Goal: Task Accomplishment & Management: Use online tool/utility

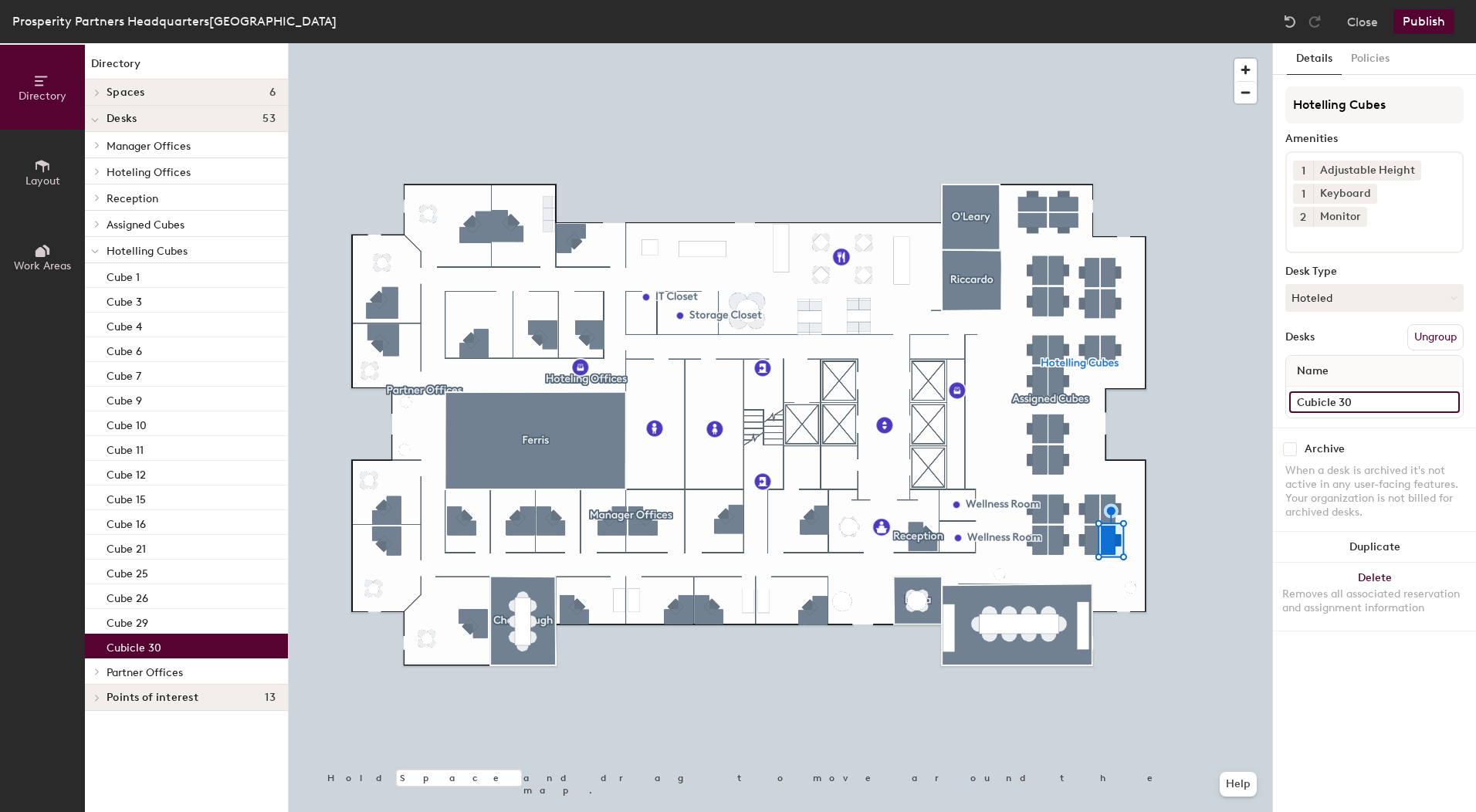
click at [1319, 391] on input "Cubicle 30" at bounding box center [1373, 402] width 170 height 21
type input "[PERSON_NAME]'s Cube"
click at [1351, 751] on div "Details Policies Hotelling Cubes Amenities 1 Adjustable Height 1 Keyboard 2 Mon…" at bounding box center [1373, 427] width 203 height 768
click at [1430, 324] on button "Ungroup" at bounding box center [1435, 336] width 56 height 26
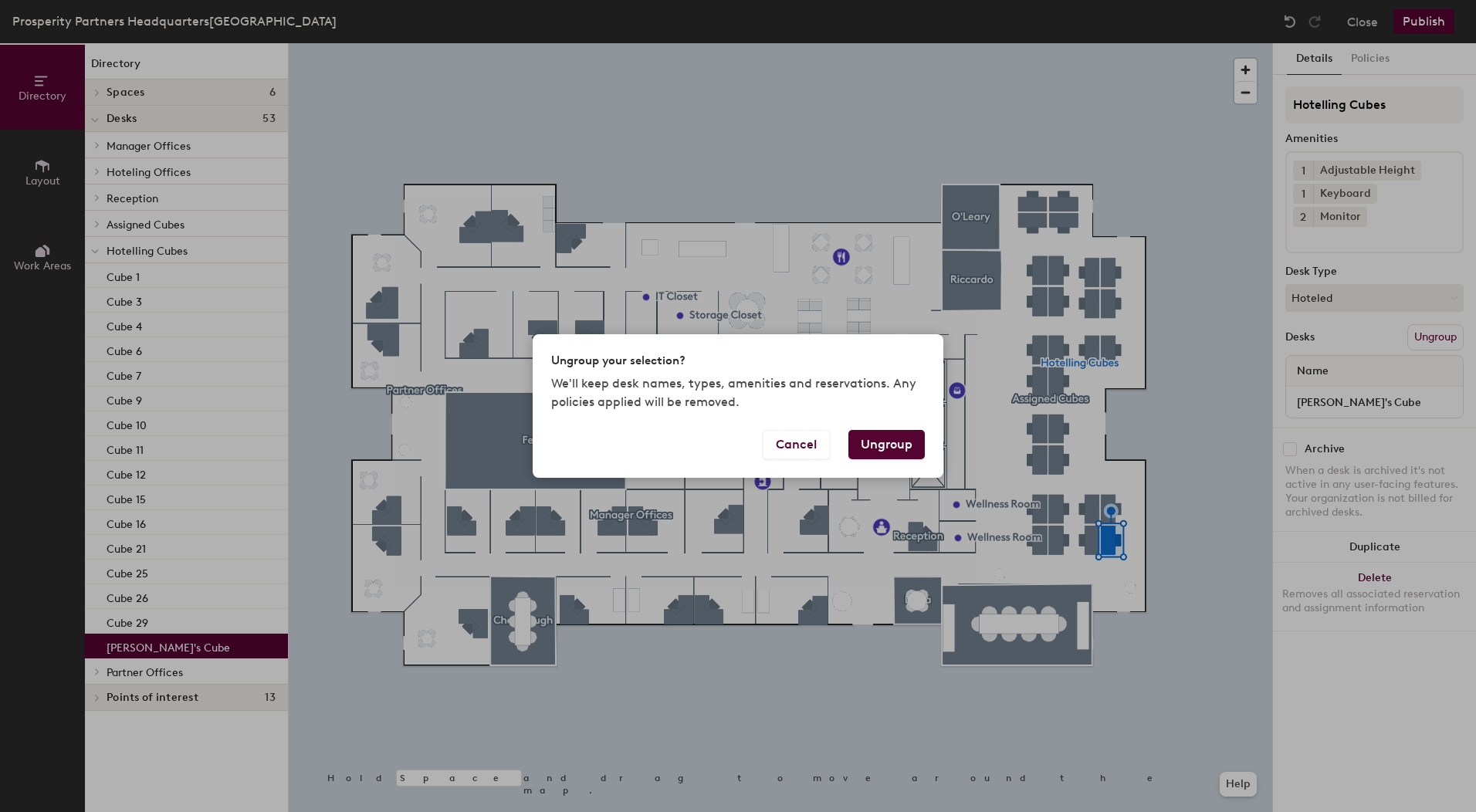
click at [878, 433] on button "Ungroup" at bounding box center [887, 444] width 77 height 29
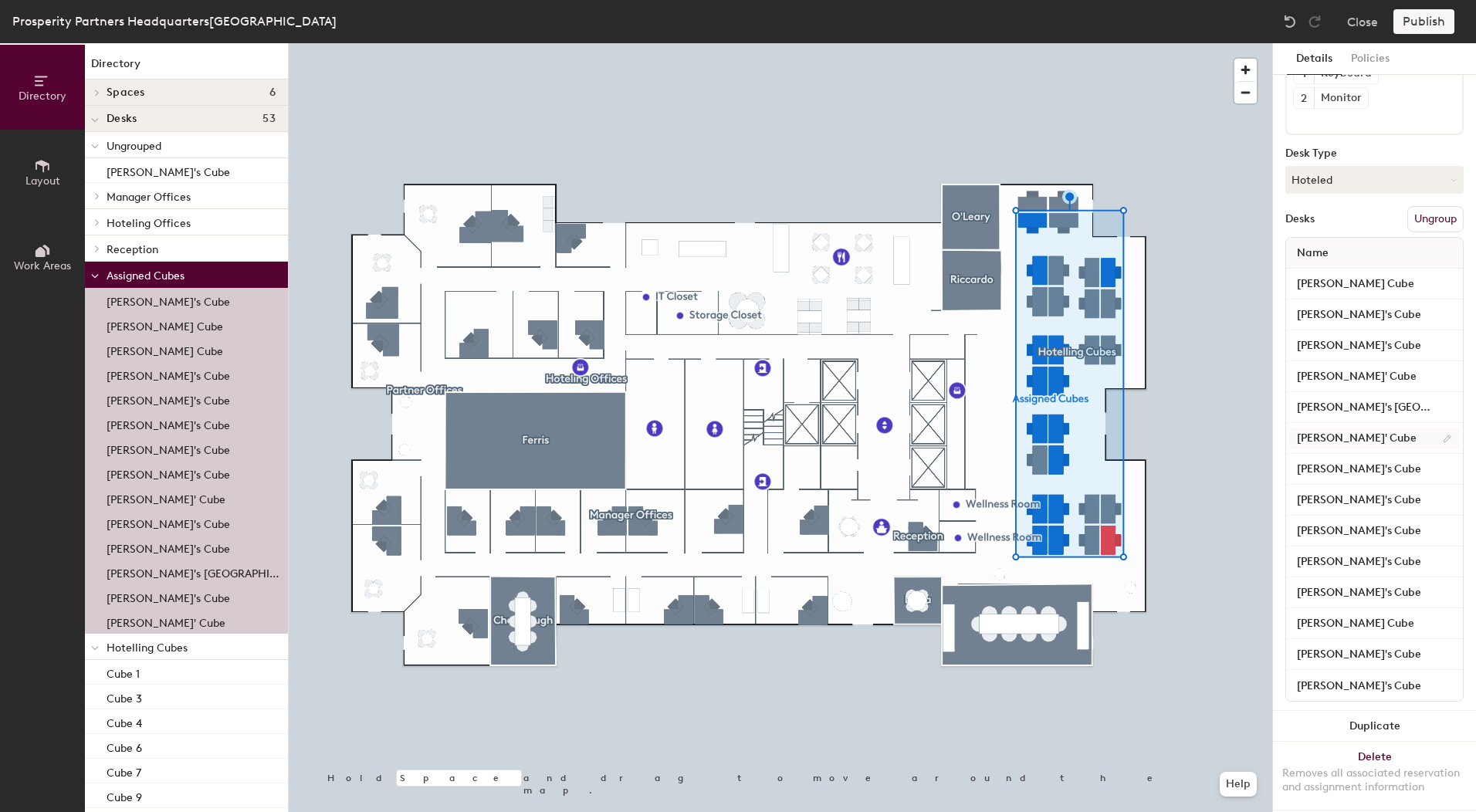
scroll to position [146, 0]
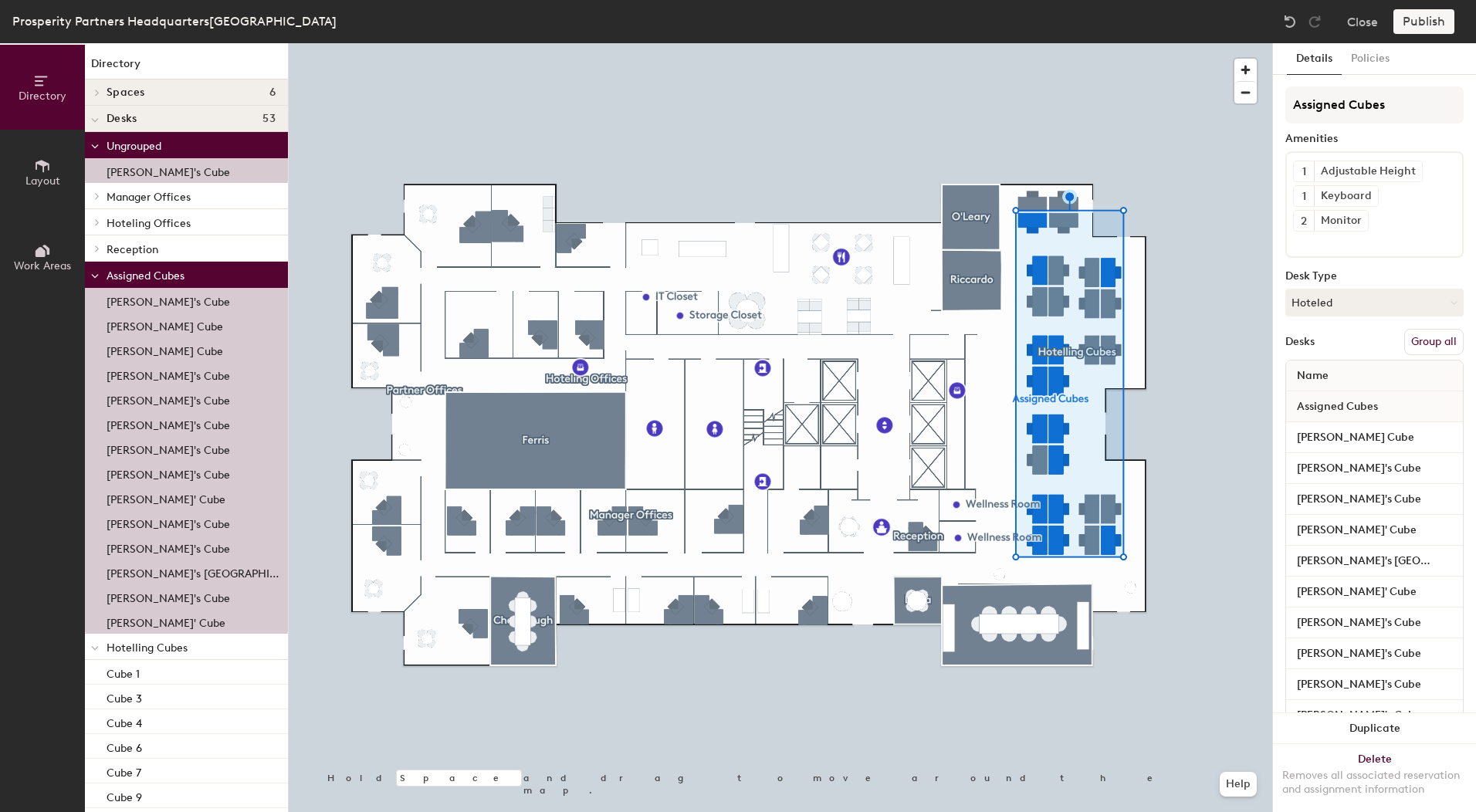
click at [1415, 338] on button "Group all" at bounding box center [1433, 341] width 60 height 26
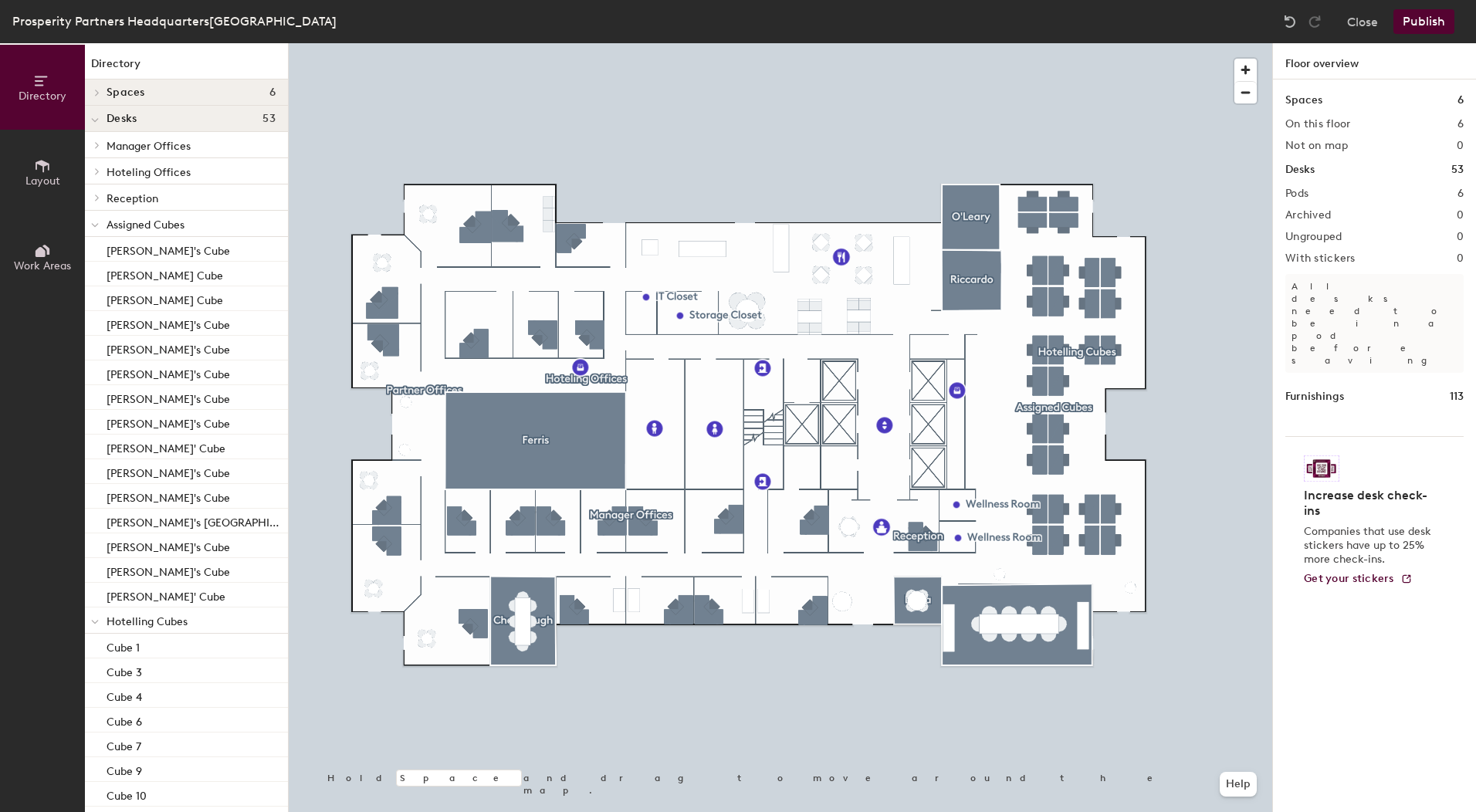
click at [1414, 31] on button "Publish" at bounding box center [1423, 21] width 61 height 25
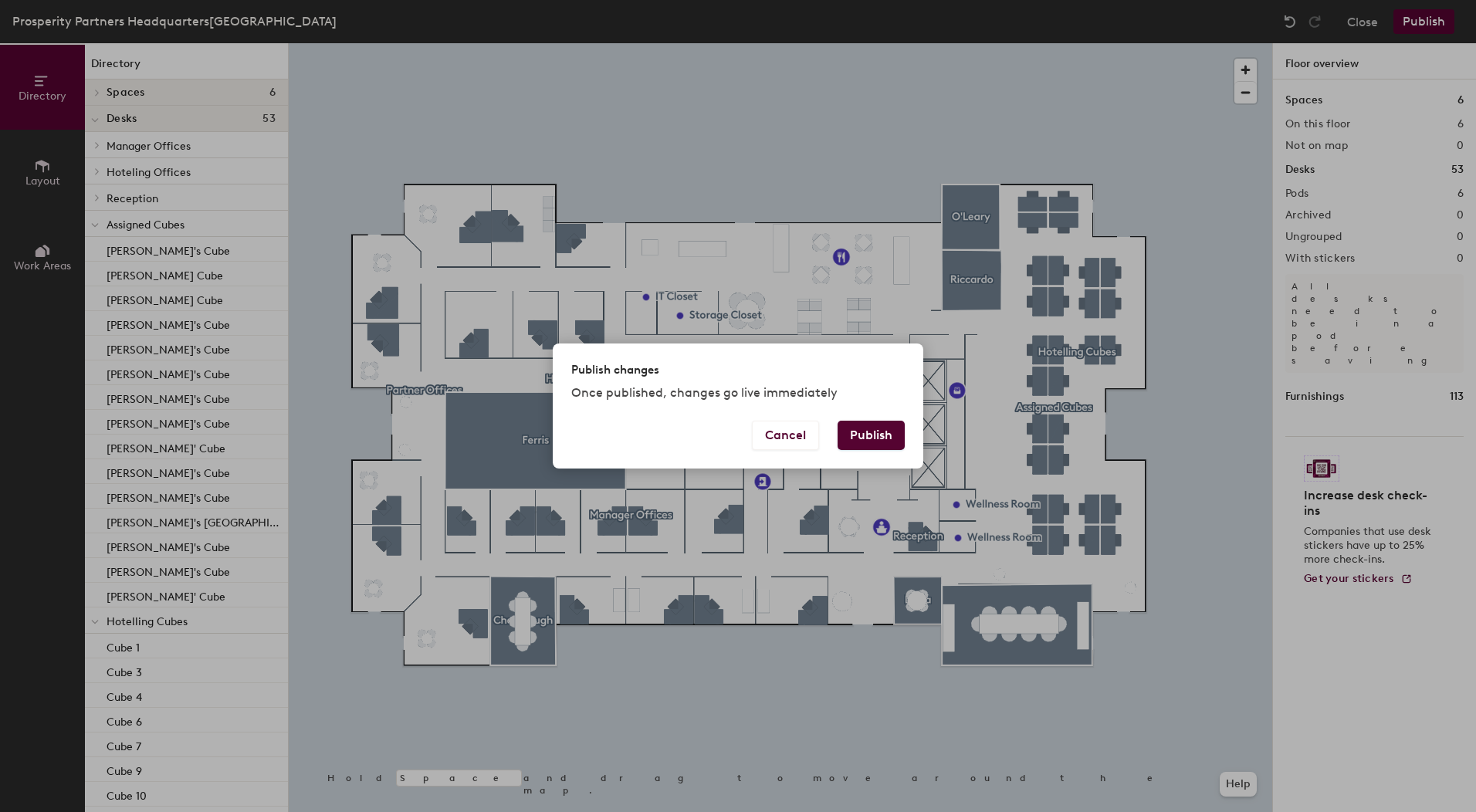
click at [884, 437] on button "Publish" at bounding box center [870, 435] width 67 height 29
